Goal: Use online tool/utility: Utilize a website feature to perform a specific function

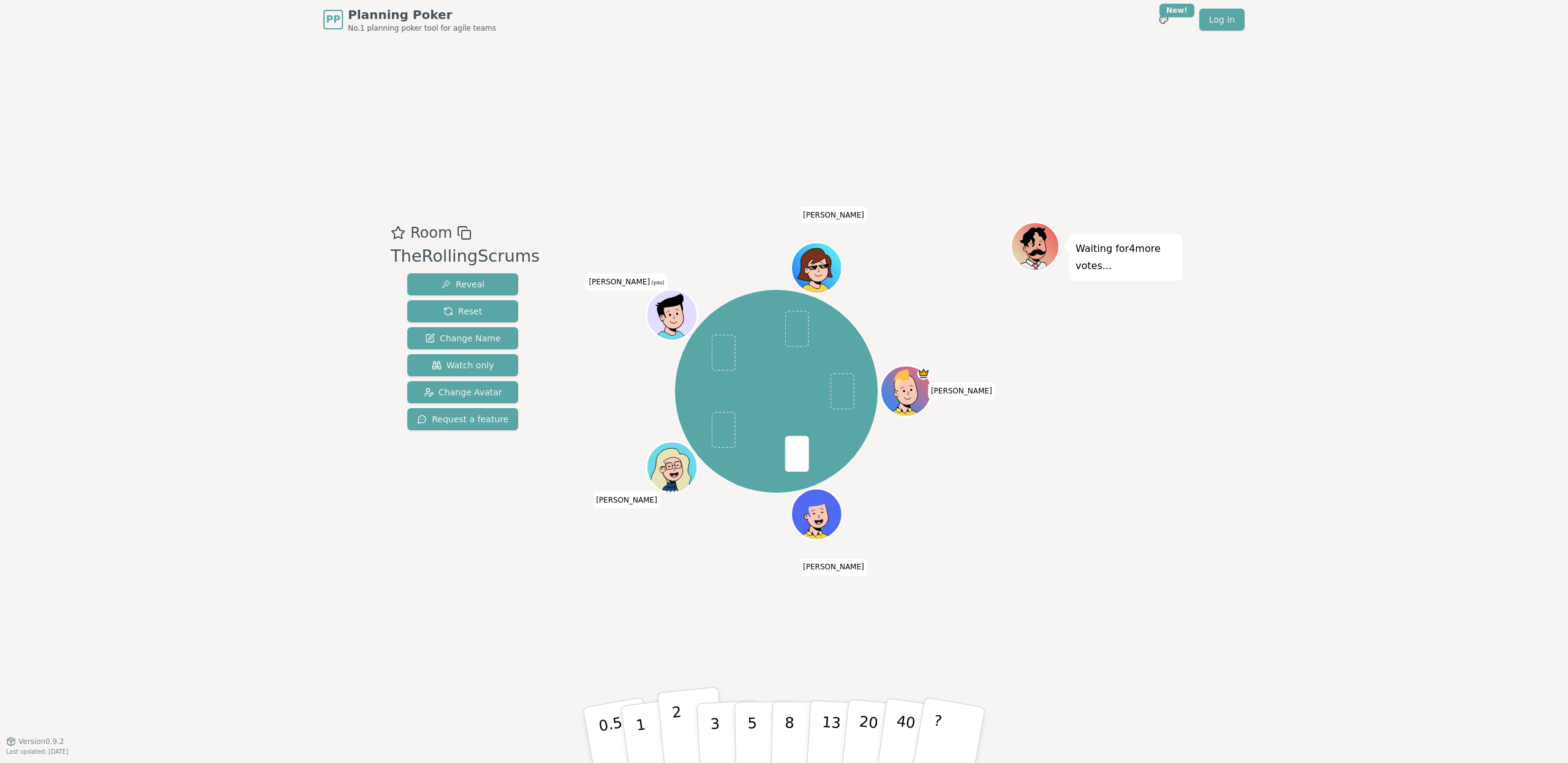
click at [671, 724] on button "2" at bounding box center [692, 736] width 70 height 97
click at [423, 607] on div "Room TheRollingScrums Reveal Reset Change Name Watch only Change Avatar Request…" at bounding box center [784, 390] width 796 height 702
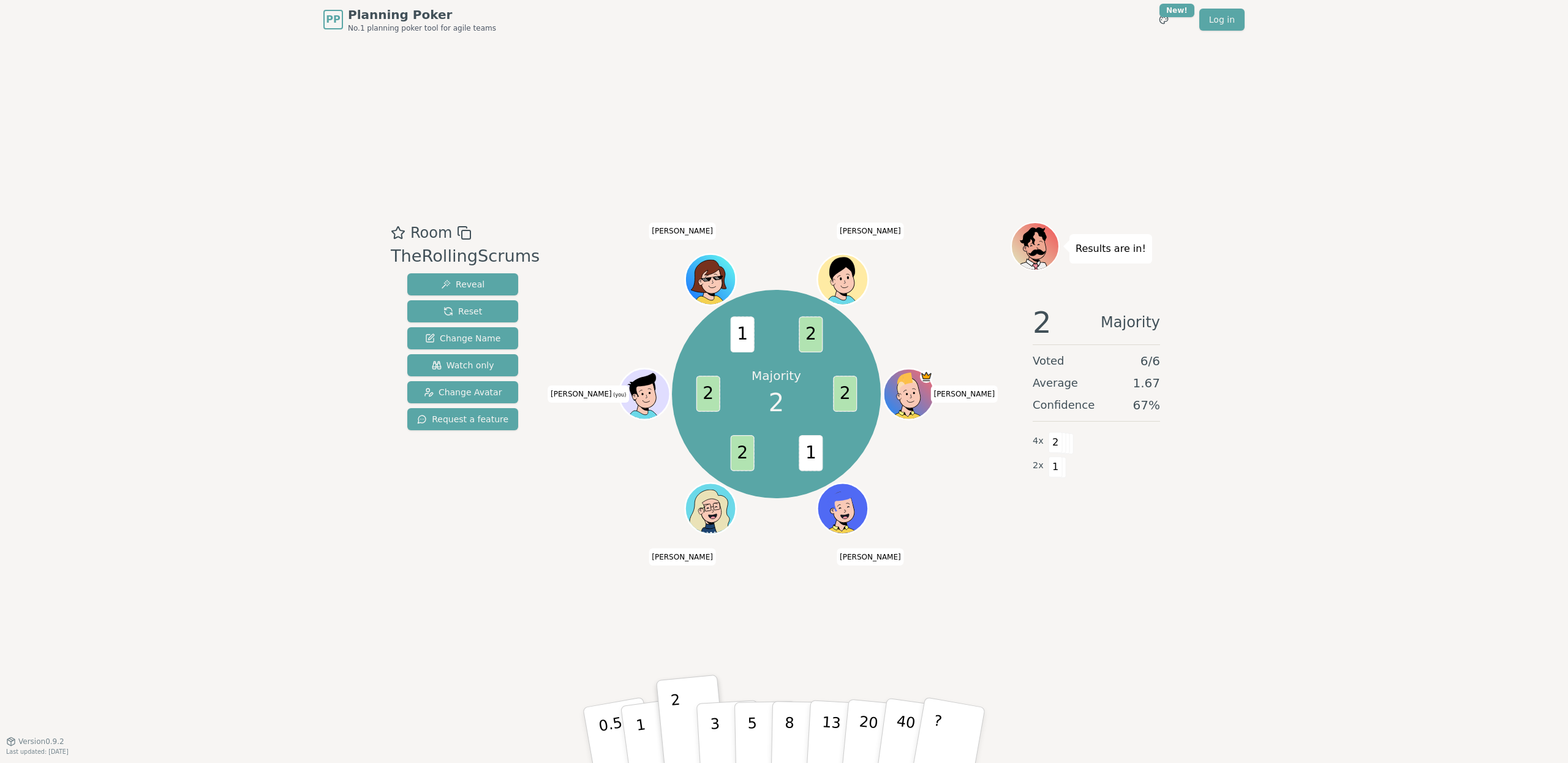
click at [682, 609] on div "Room TheRollingScrums Reveal Reset Change Name Watch only Change Avatar Request…" at bounding box center [784, 390] width 796 height 702
click at [641, 737] on p "1" at bounding box center [643, 737] width 19 height 67
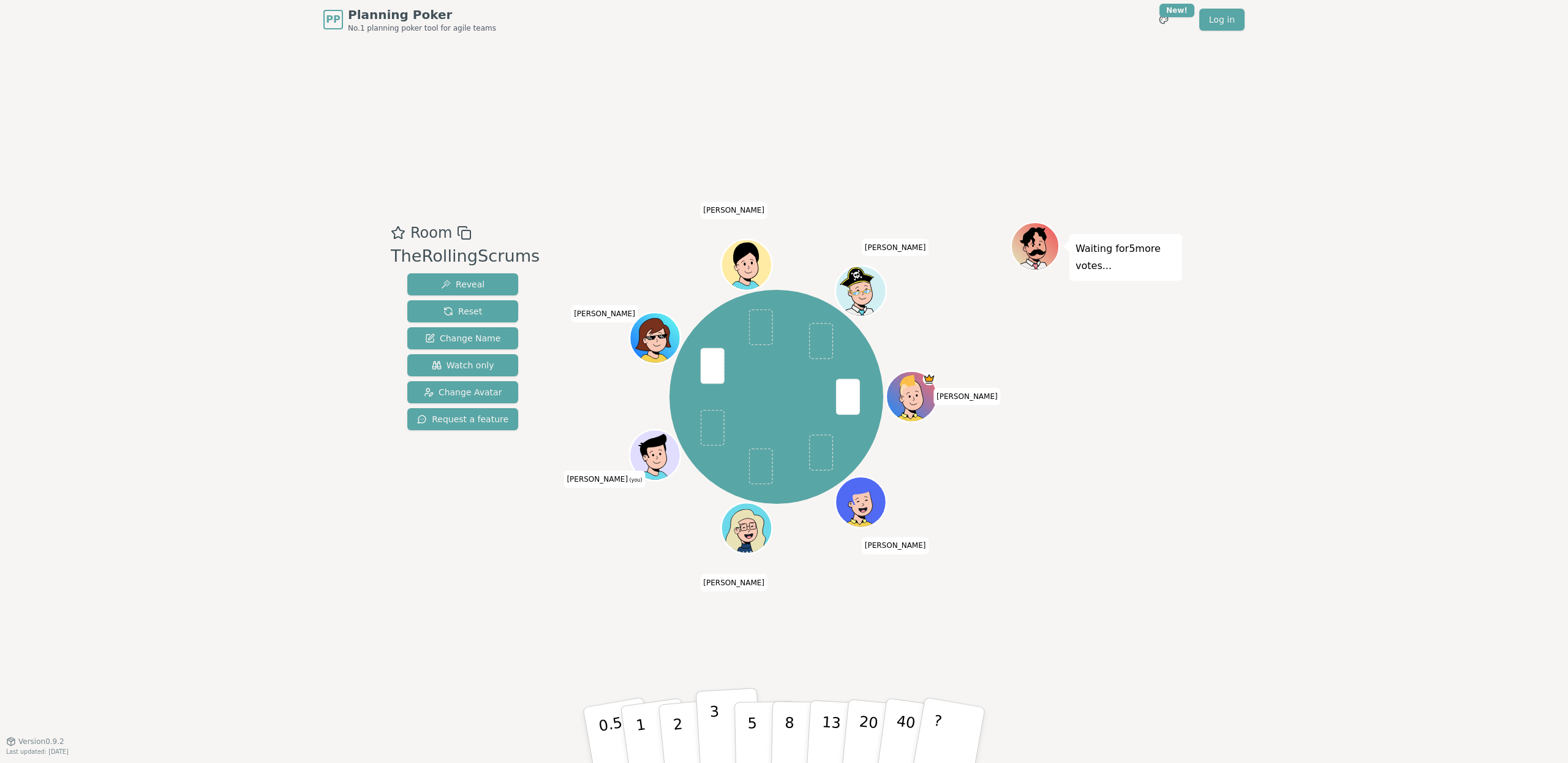
click at [709, 723] on button "3" at bounding box center [729, 736] width 67 height 96
click at [1245, 416] on div "PP Planning Poker No.1 planning poker tool for agile teams Toggle theme New! Lo…" at bounding box center [784, 381] width 1568 height 763
click at [755, 723] on p "5" at bounding box center [752, 735] width 11 height 66
click at [1245, 571] on div "PP Planning Poker No.1 planning poker tool for agile teams Toggle theme New! Lo…" at bounding box center [784, 381] width 1568 height 763
click at [442, 602] on div "Room TheRollingScrums Reveal Reset Change Name Watch only Change Avatar Request…" at bounding box center [784, 390] width 796 height 702
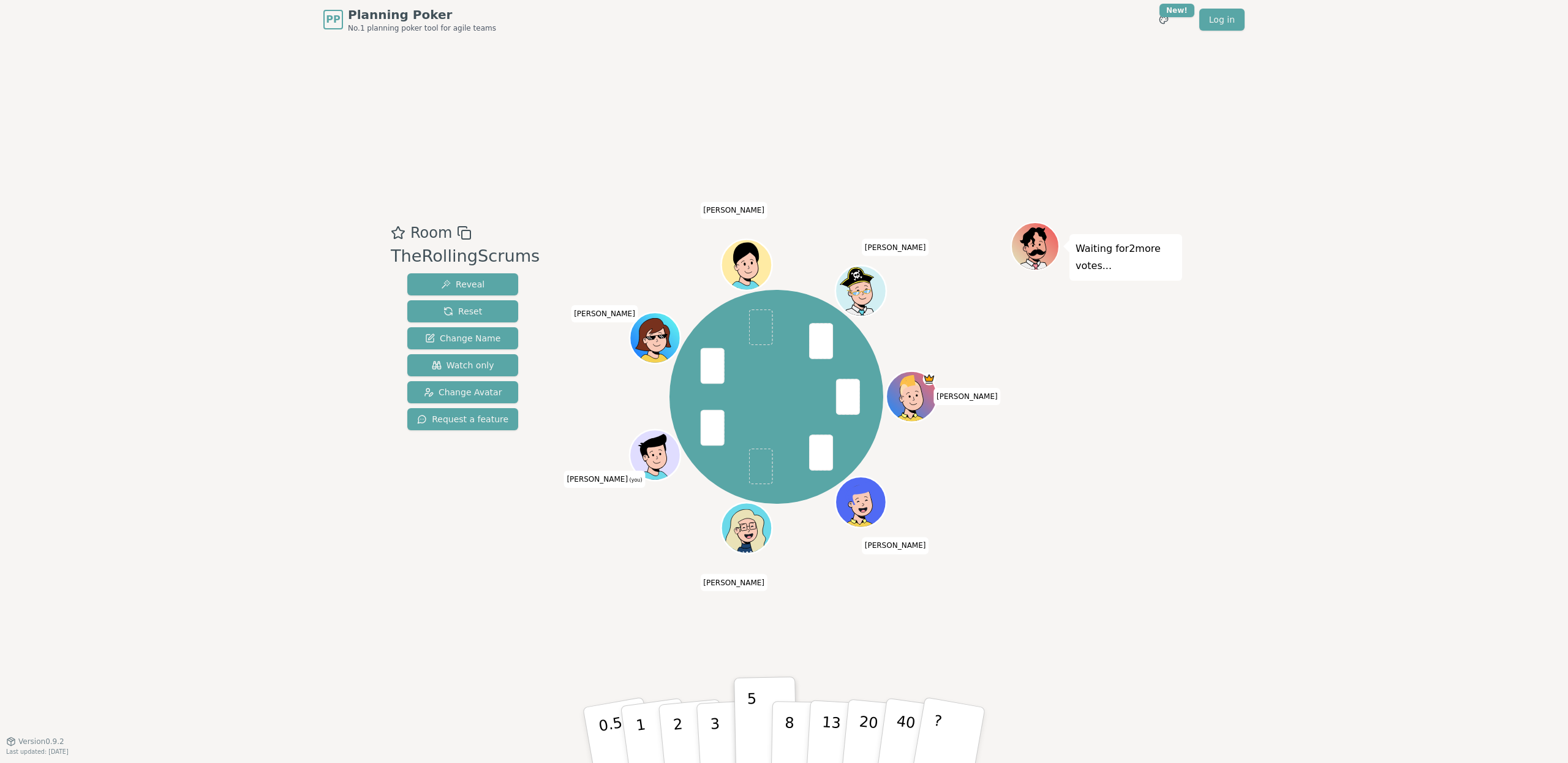
click at [414, 614] on div "Room TheRollingScrums Reveal Reset Change Name Watch only Change Avatar Request…" at bounding box center [784, 390] width 796 height 702
click at [792, 721] on p "8" at bounding box center [789, 734] width 11 height 66
click at [799, 708] on button "8" at bounding box center [803, 736] width 63 height 93
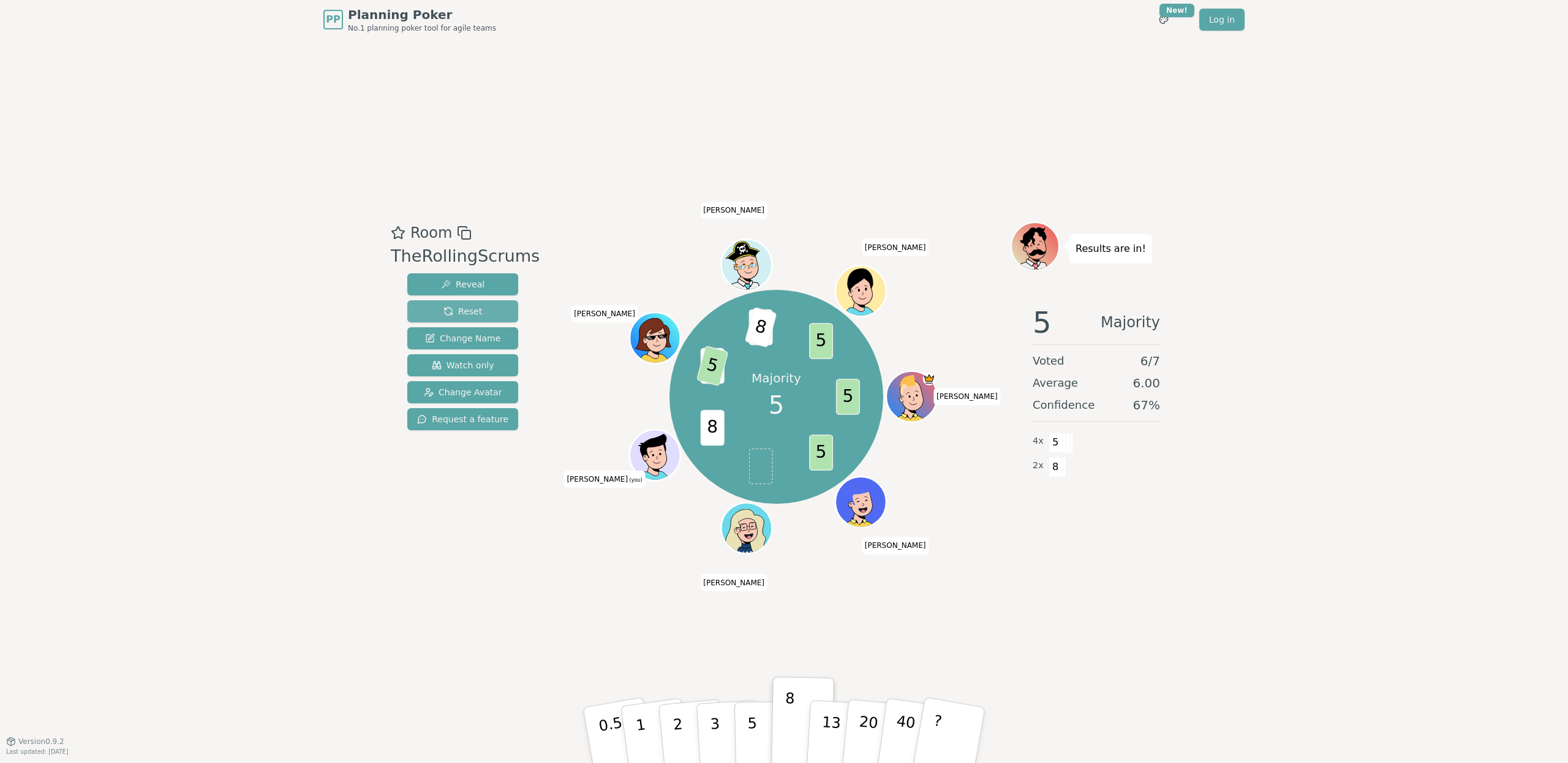
click at [469, 305] on span "Reset" at bounding box center [463, 312] width 38 height 12
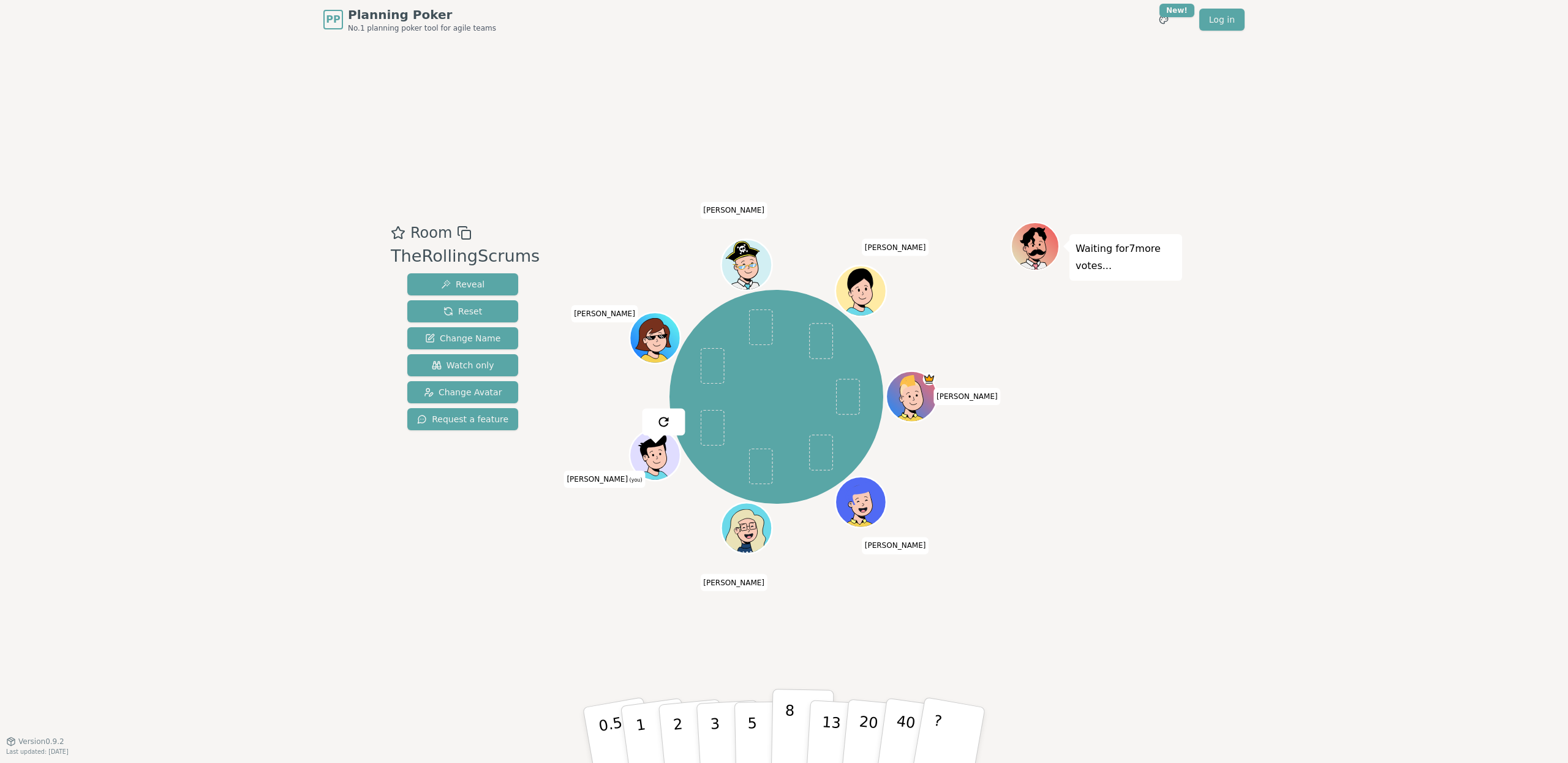
click at [792, 724] on p "8" at bounding box center [789, 734] width 11 height 66
